Goal: Information Seeking & Learning: Find specific page/section

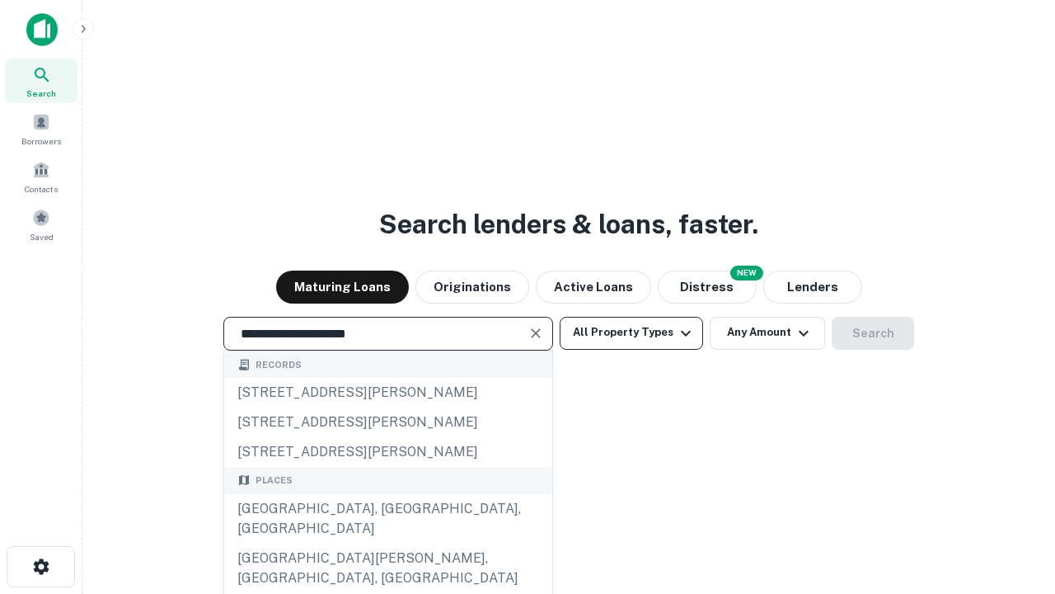
click at [388, 543] on div "[GEOGRAPHIC_DATA], [GEOGRAPHIC_DATA], [GEOGRAPHIC_DATA]" at bounding box center [388, 518] width 328 height 49
click at [632, 332] on button "All Property Types" at bounding box center [631, 333] width 143 height 33
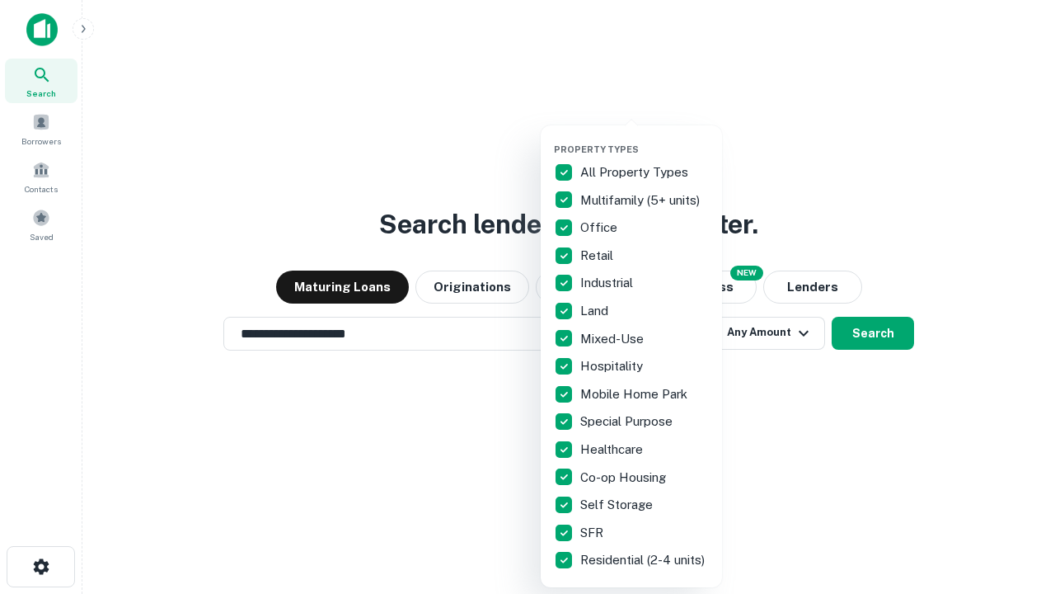
type input "**********"
click at [645, 139] on button "button" at bounding box center [644, 139] width 181 height 1
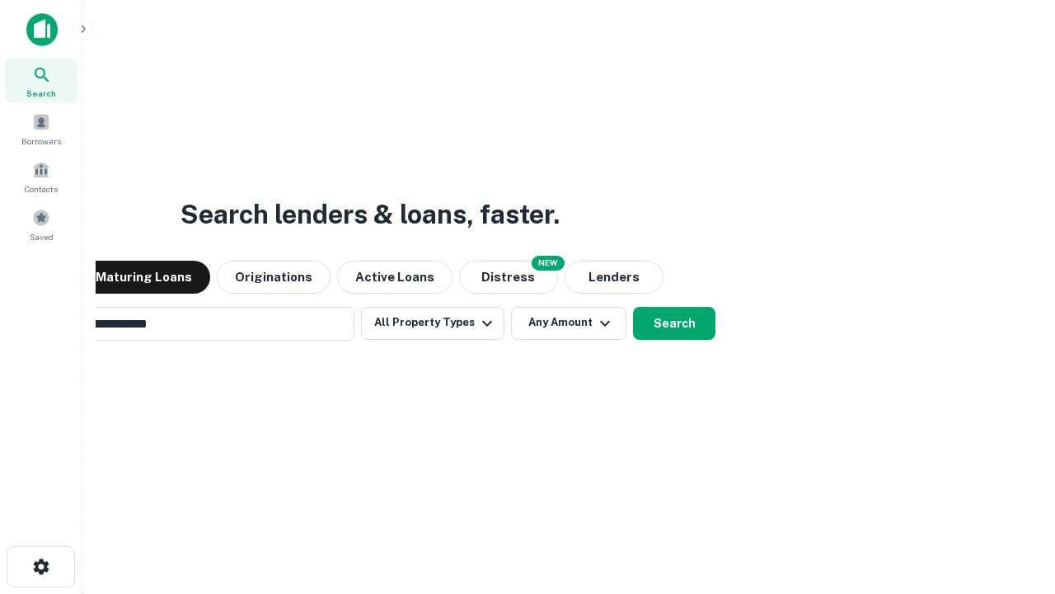
scroll to position [26, 0]
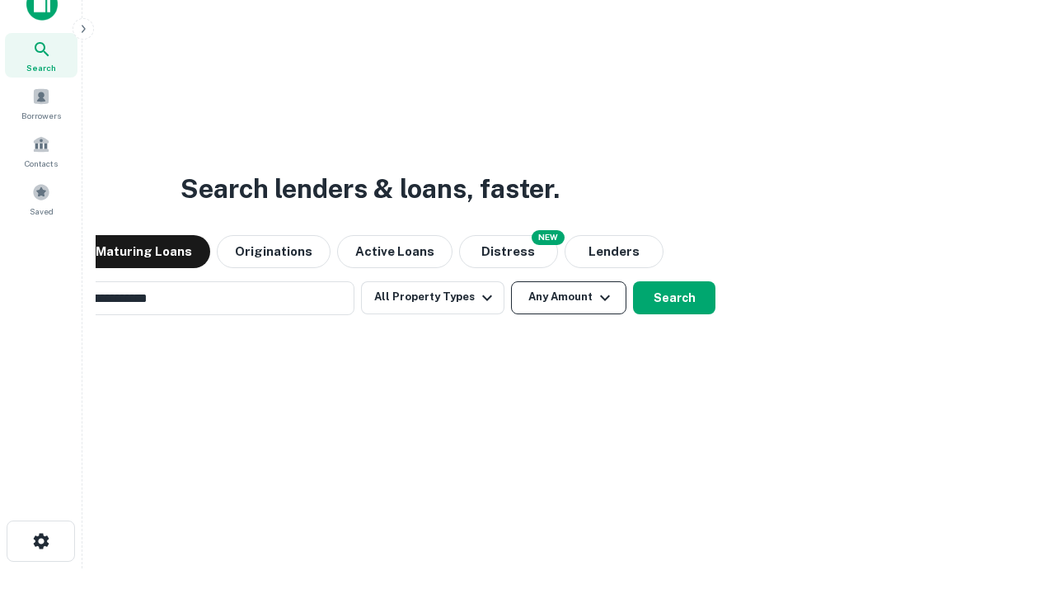
click at [511, 281] on button "Any Amount" at bounding box center [568, 297] width 115 height 33
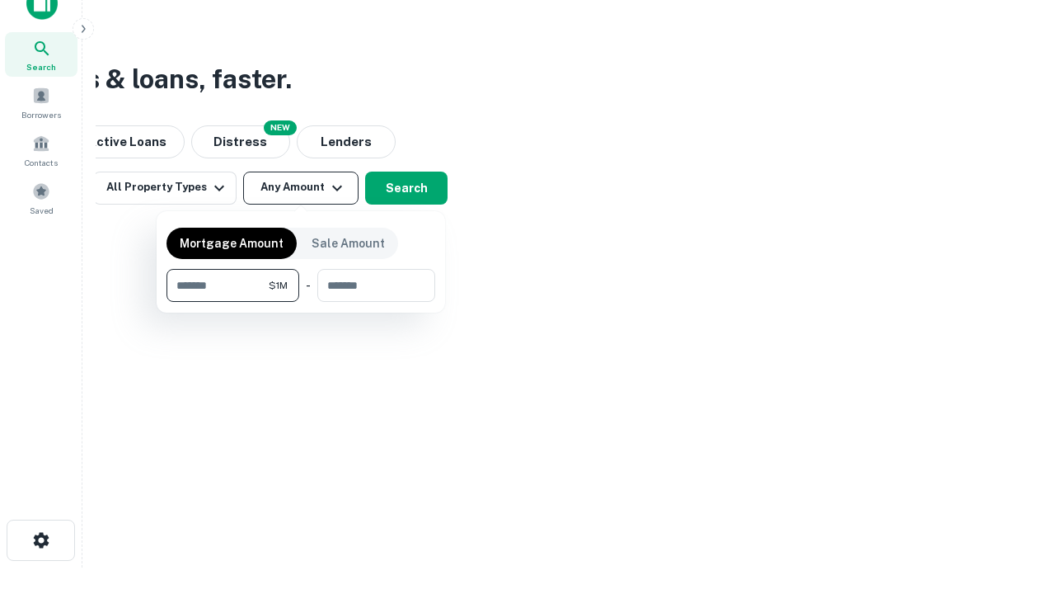
type input "*******"
click at [301, 302] on button "button" at bounding box center [301, 302] width 269 height 1
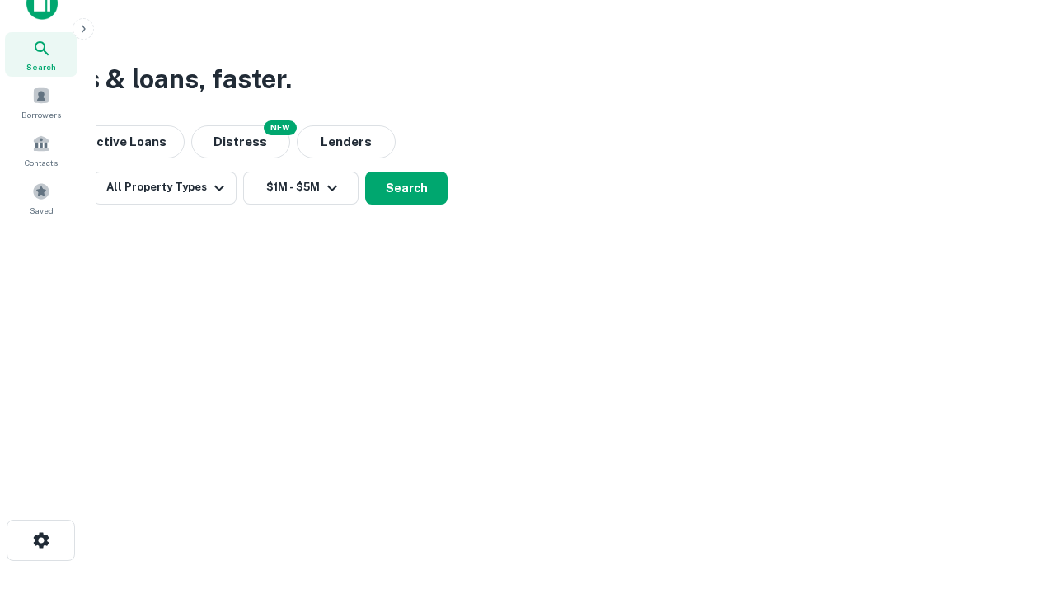
scroll to position [10, 304]
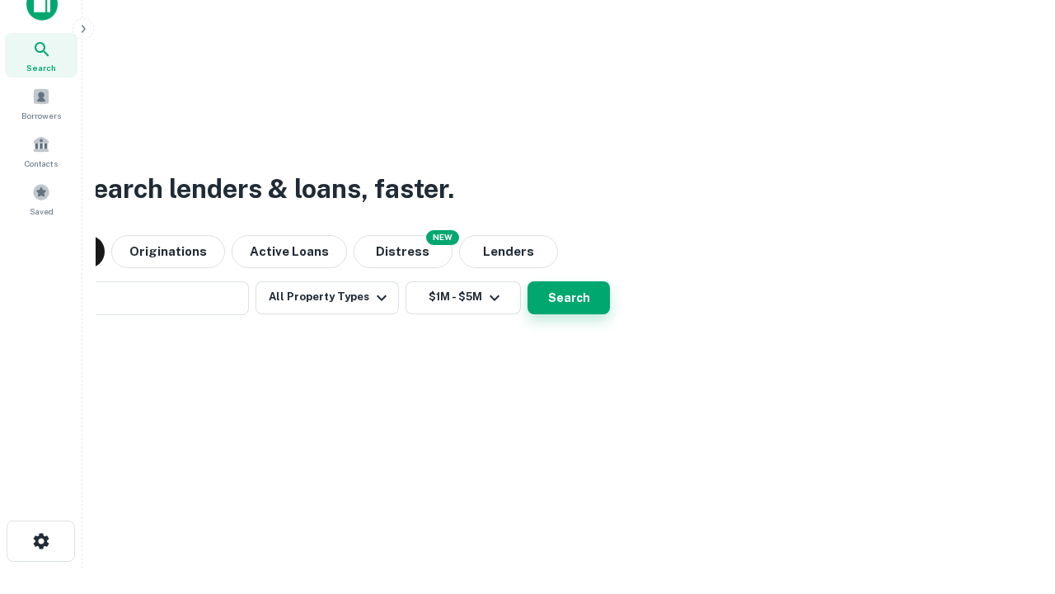
click at [528, 281] on button "Search" at bounding box center [569, 297] width 82 height 33
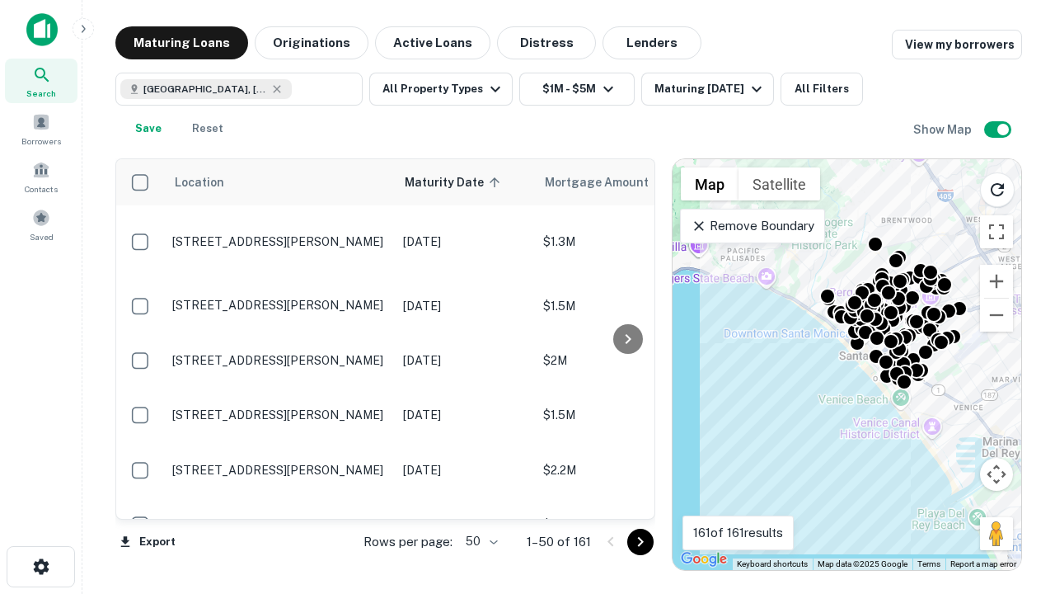
click at [479, 541] on body "Search Borrowers Contacts Saved Maturing Loans Originations Active Loans Distre…" at bounding box center [527, 297] width 1055 height 594
click at [480, 500] on li "25" at bounding box center [480, 500] width 48 height 30
